Goal: Task Accomplishment & Management: Use online tool/utility

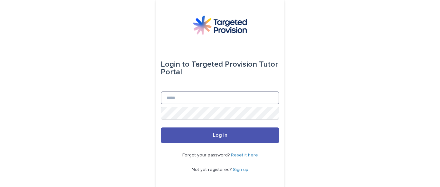
click at [211, 99] on input "Email" at bounding box center [220, 98] width 119 height 13
type input "**********"
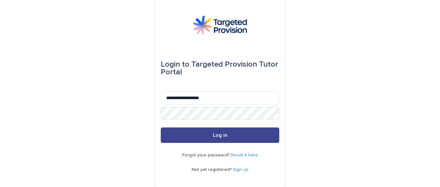
click at [241, 142] on button "Log in" at bounding box center [220, 135] width 119 height 15
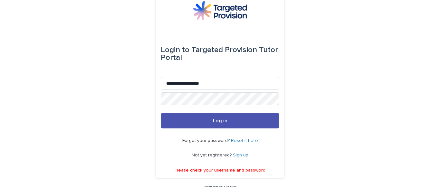
scroll to position [14, 0]
click at [51, 96] on div "**********" at bounding box center [220, 91] width 440 height 211
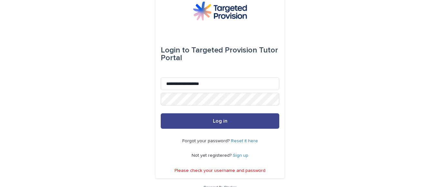
click at [206, 118] on button "Log in" at bounding box center [220, 121] width 119 height 15
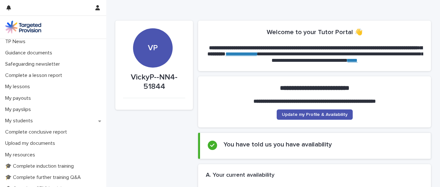
scroll to position [51, 0]
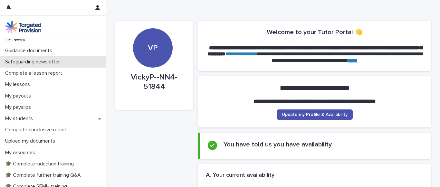
click at [41, 65] on p "Safeguarding newsletter" at bounding box center [34, 62] width 63 height 6
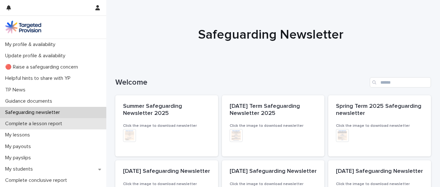
click at [35, 123] on p "Complete a lesson report" at bounding box center [35, 124] width 65 height 6
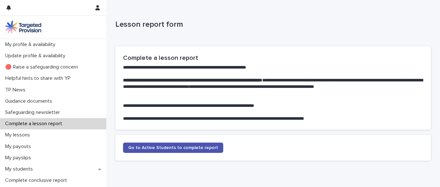
scroll to position [29, 0]
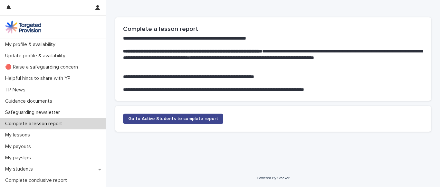
click at [194, 123] on link "Go to Active Students to complete report" at bounding box center [173, 119] width 100 height 10
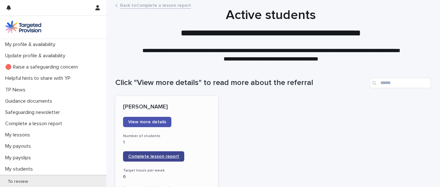
click at [151, 161] on link "Complete lesson report" at bounding box center [153, 157] width 61 height 10
